Goal: Task Accomplishment & Management: Manage account settings

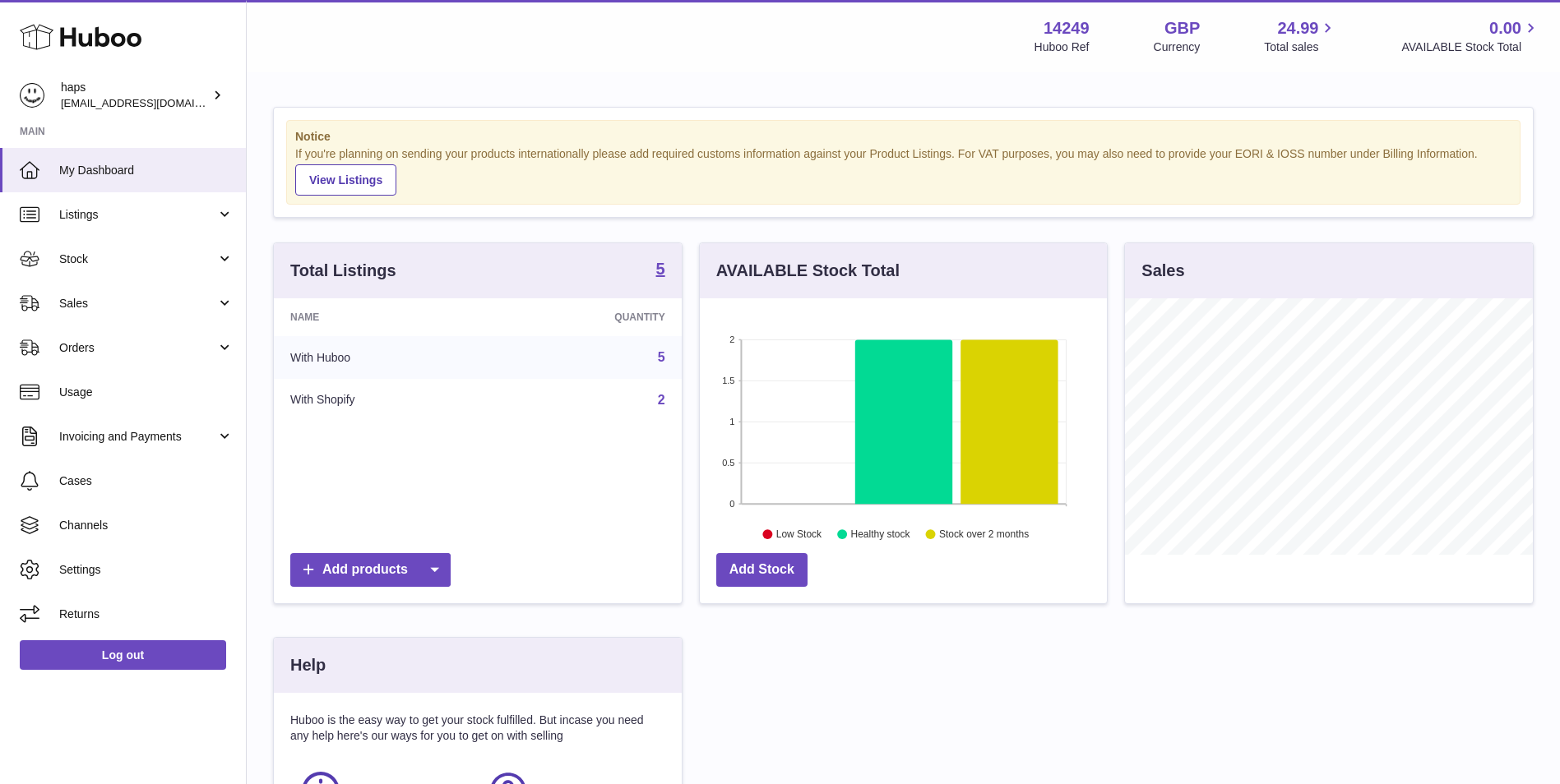
scroll to position [257, 407]
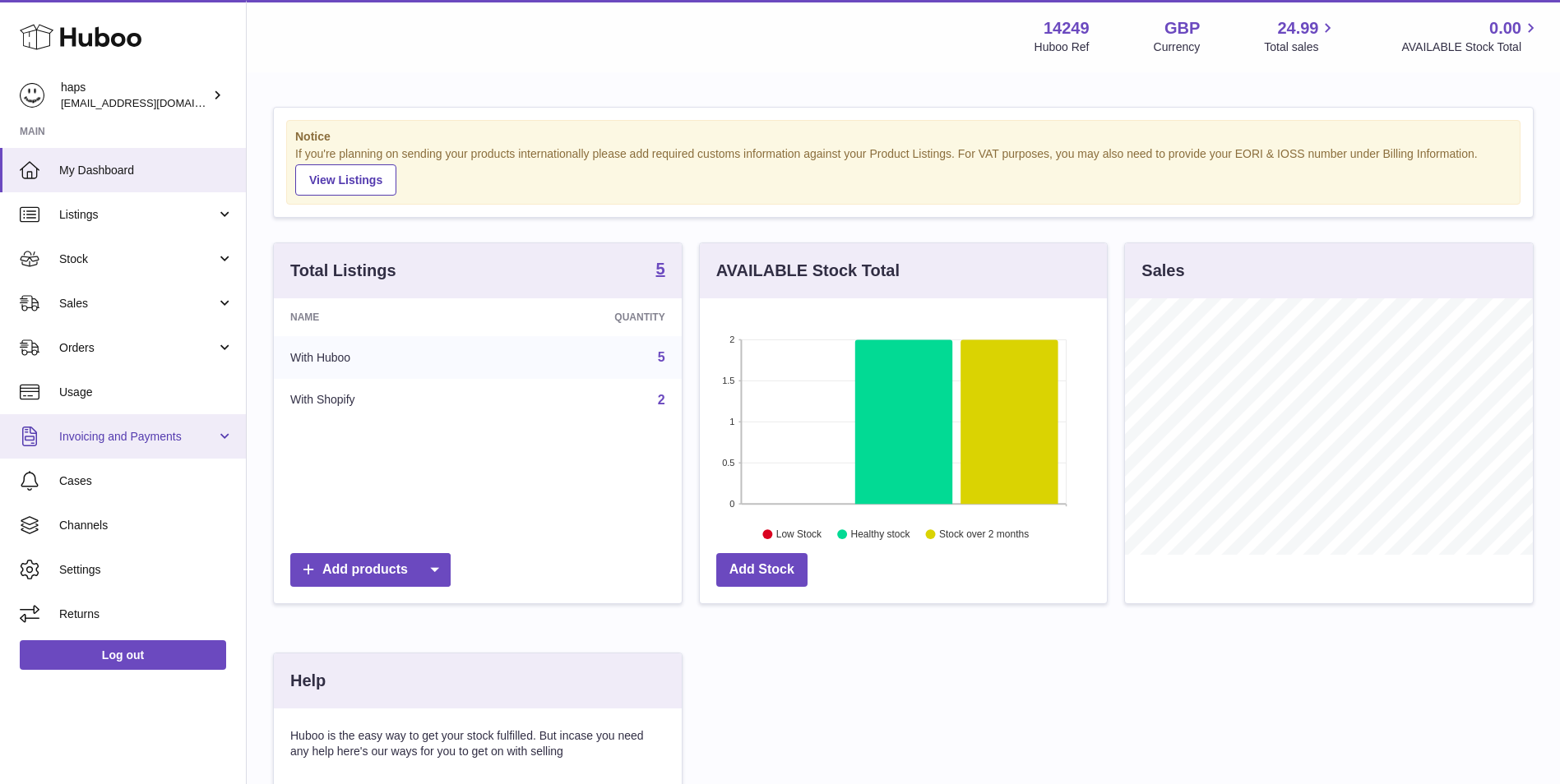
click at [126, 425] on link "Invoicing and Payments" at bounding box center [122, 436] width 246 height 44
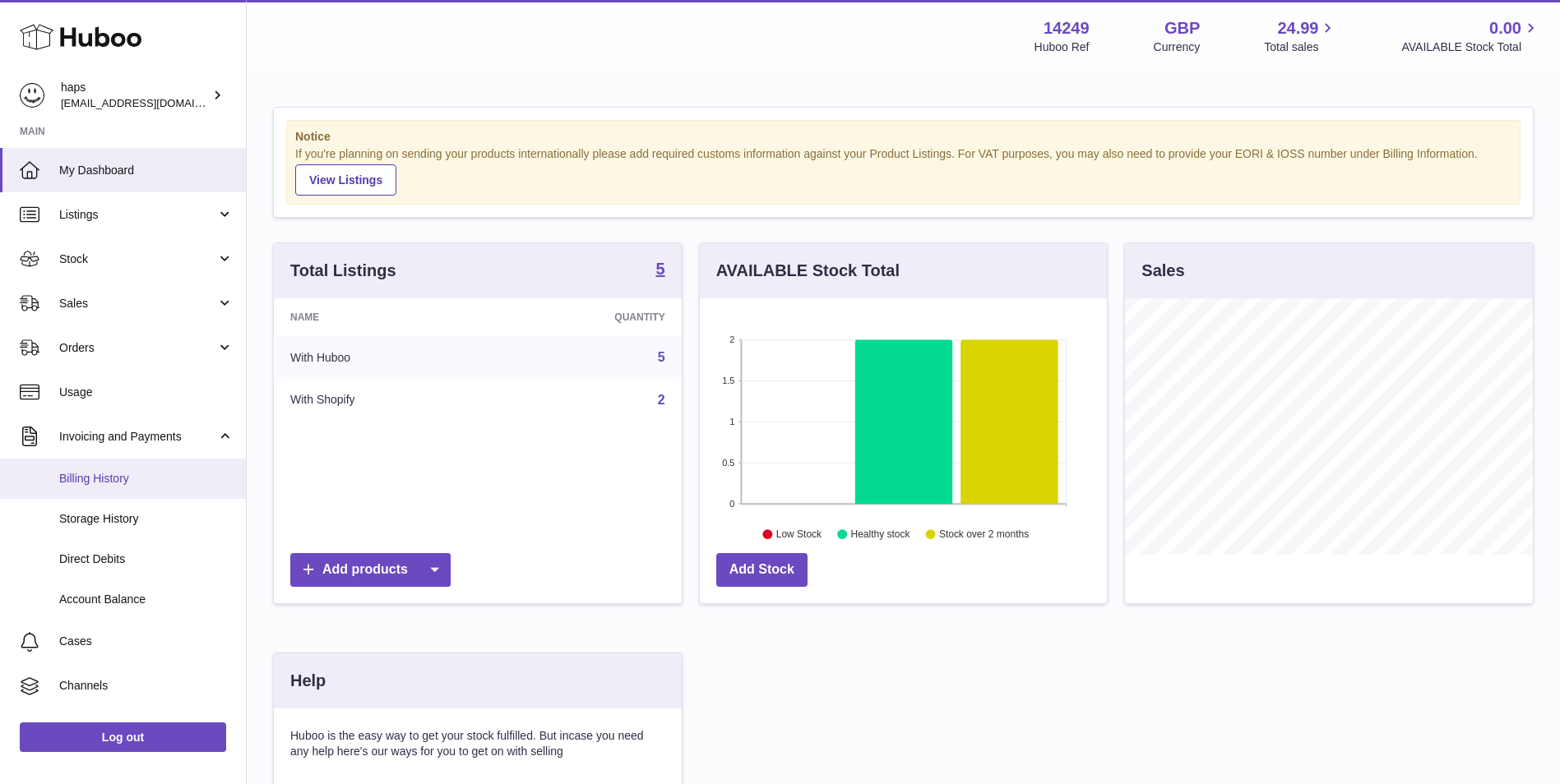
click at [145, 472] on span "Billing History" at bounding box center [146, 478] width 174 height 16
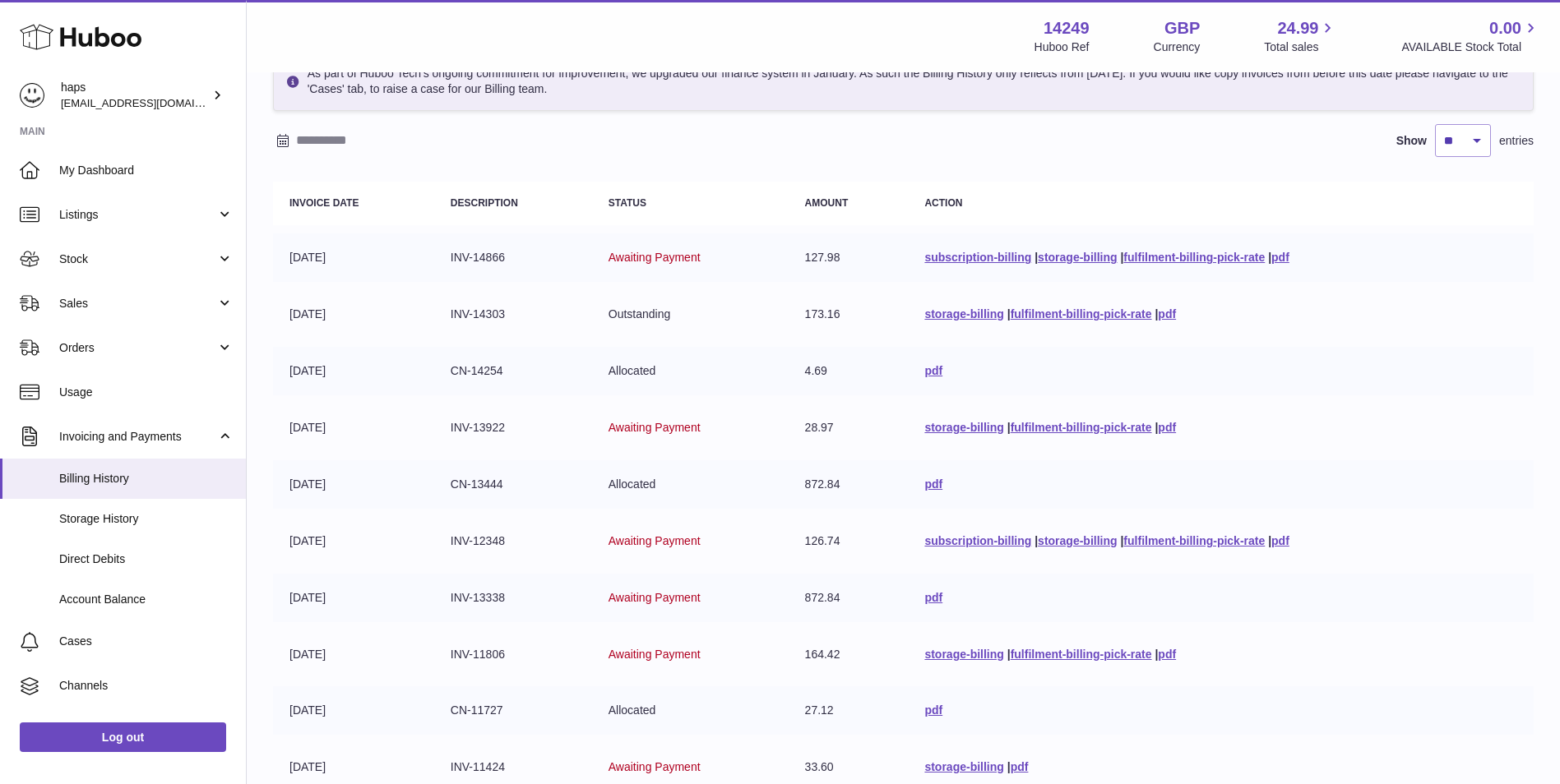
scroll to position [137, 0]
